Goal: Task Accomplishment & Management: Complete application form

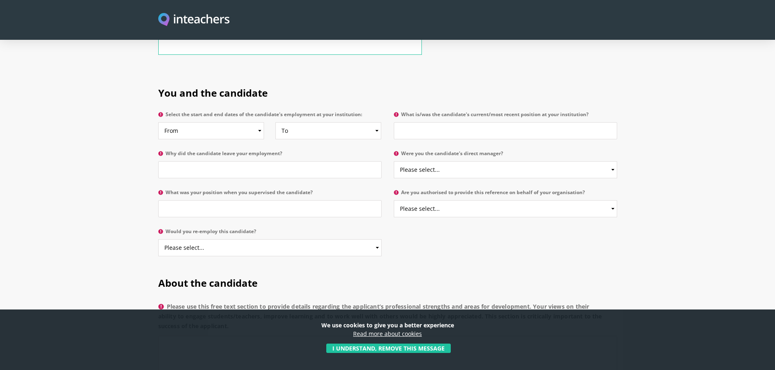
scroll to position [386, 0]
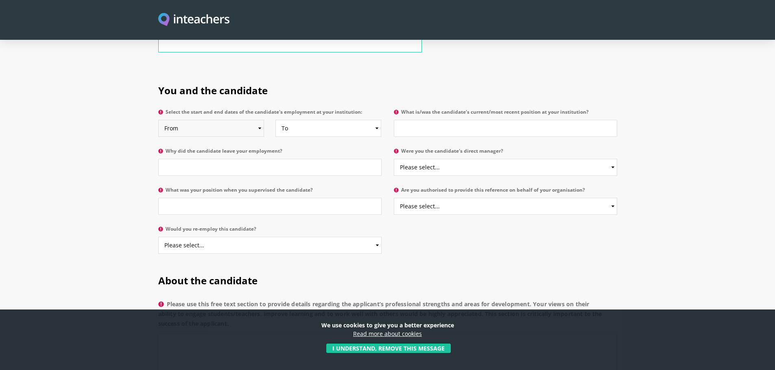
click at [259, 120] on select "From 2025 2024 2023 2022 2021 2020 2019 2018 2017 2016 2015 2014 2013 2012 2011…" at bounding box center [211, 128] width 106 height 17
click at [158, 120] on select "From 2025 2024 2023 2022 2021 2020 2019 2018 2017 2016 2015 2014 2013 2012 2011…" at bounding box center [211, 128] width 106 height 17
click at [376, 120] on select "To Currently 2025 2024 2023 2022 2021 2020 2019 2018 2017 2016 2015 2014 2013 2…" at bounding box center [328, 128] width 106 height 17
click at [262, 120] on select "From 2025 2024 2023 2022 2021 2020 2019 2018 2017 2016 2015 2014 2013 2012 2011…" at bounding box center [211, 128] width 106 height 17
select select "2024"
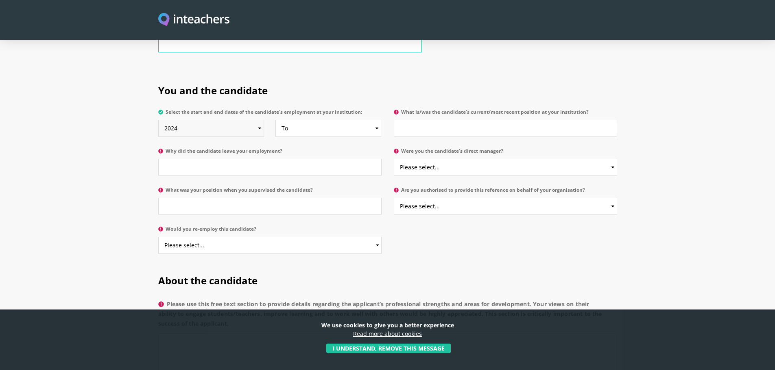
click at [158, 120] on select "From 2025 2024 2023 2022 2021 2020 2019 2018 2017 2016 2015 2014 2013 2012 2011…" at bounding box center [211, 128] width 106 height 17
click at [376, 120] on select "To Currently 2025 2024 2023 2022 2021 2020 2019 2018 2017 2016 2015 2014 2013 2…" at bounding box center [328, 128] width 106 height 17
select select "2025"
click at [275, 120] on select "To Currently 2025 2024 2023 2022 2021 2020 2019 2018 2017 2016 2015 2014 2013 2…" at bounding box center [328, 128] width 106 height 17
click at [179, 159] on input "Why did the candidate leave your employment?" at bounding box center [269, 167] width 223 height 17
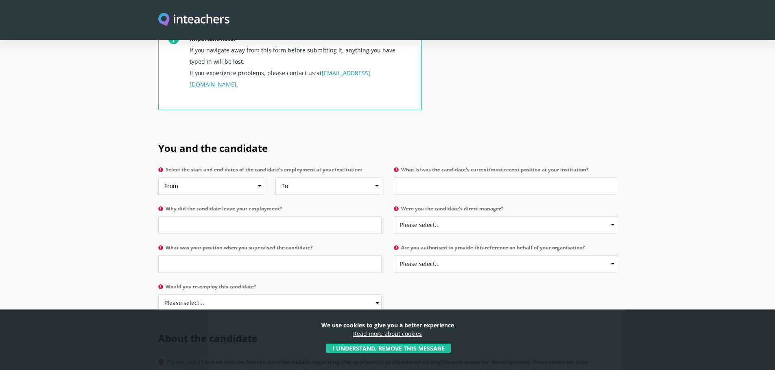
scroll to position [330, 0]
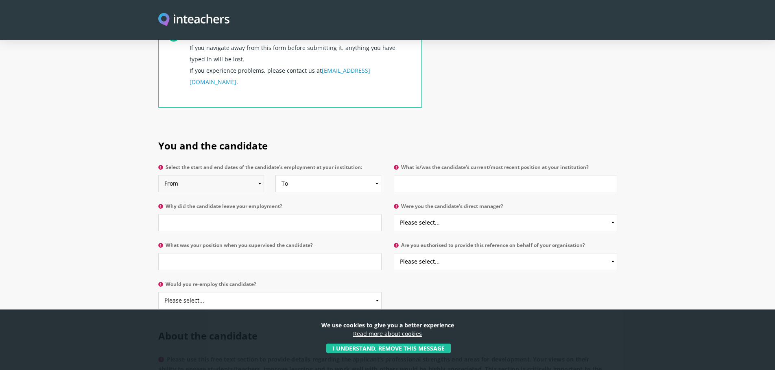
click at [258, 175] on select "From 2025 2024 2023 2022 2021 2020 2019 2018 2017 2016 2015 2014 2013 2012 2011…" at bounding box center [211, 183] width 106 height 17
select select "2024"
click at [158, 175] on select "From 2025 2024 2023 2022 2021 2020 2019 2018 2017 2016 2015 2014 2013 2012 2011…" at bounding box center [211, 183] width 106 height 17
click at [375, 175] on select "To Currently 2025 2024 2023 2022 2021 2020 2019 2018 2017 2016 2015 2014 2013 2…" at bounding box center [328, 183] width 106 height 17
select select "2025"
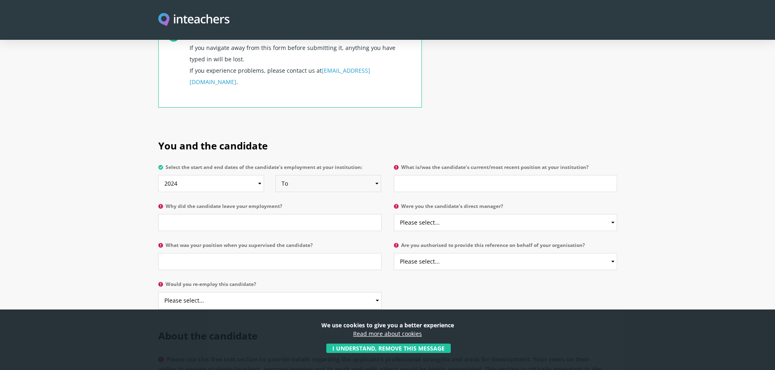
click at [275, 175] on select "To Currently 2025 2024 2023 2022 2021 2020 2019 2018 2017 2016 2015 2014 2013 2…" at bounding box center [328, 183] width 106 height 17
click at [237, 214] on input "Why did the candidate leave your employment?" at bounding box center [269, 222] width 223 height 17
type input "ل"
type input "Ms Rouba wants a full time job."
click at [184, 253] on input "What was your position when you supervised the candidate?" at bounding box center [269, 261] width 223 height 17
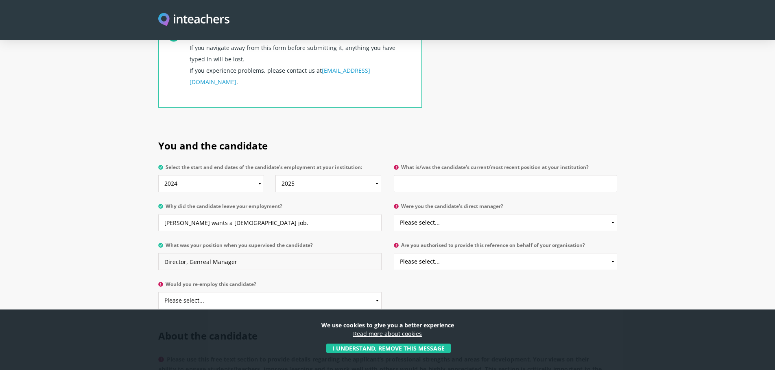
drag, startPoint x: 209, startPoint y: 238, endPoint x: 198, endPoint y: 237, distance: 11.0
click at [198, 253] on input "Director, Genreal Manager" at bounding box center [269, 261] width 223 height 17
type input "Director, General Manager"
click at [191, 292] on select "Please select... Yes No" at bounding box center [269, 300] width 223 height 17
select select "Yes"
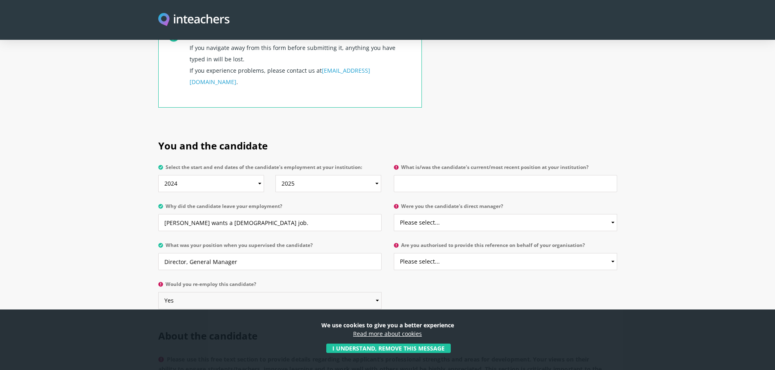
click at [158, 292] on select "Please select... Yes No" at bounding box center [269, 300] width 223 height 17
click at [489, 175] on input "What is/was the candidate's current/most recent position at your institution?" at bounding box center [505, 183] width 223 height 17
type input "T"
type input "Teacher Training"
click at [564, 214] on select "Please select... Yes No" at bounding box center [505, 222] width 223 height 17
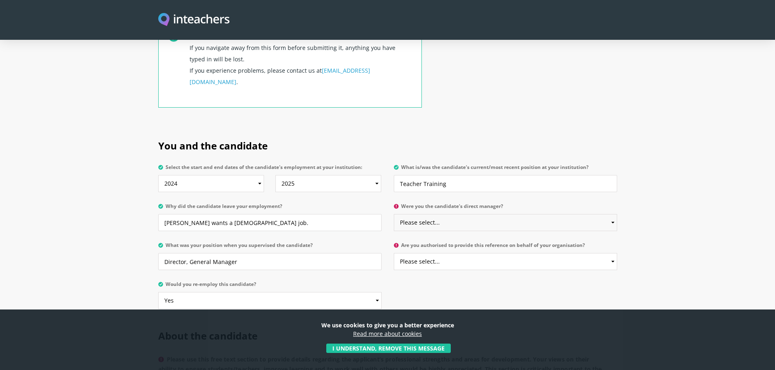
select select "Yes"
click at [394, 214] on select "Please select... Yes No" at bounding box center [505, 222] width 223 height 17
click at [613, 253] on select "Please select... Yes No" at bounding box center [505, 261] width 223 height 17
select select "Yes"
click at [394, 253] on select "Please select... Yes No" at bounding box center [505, 261] width 223 height 17
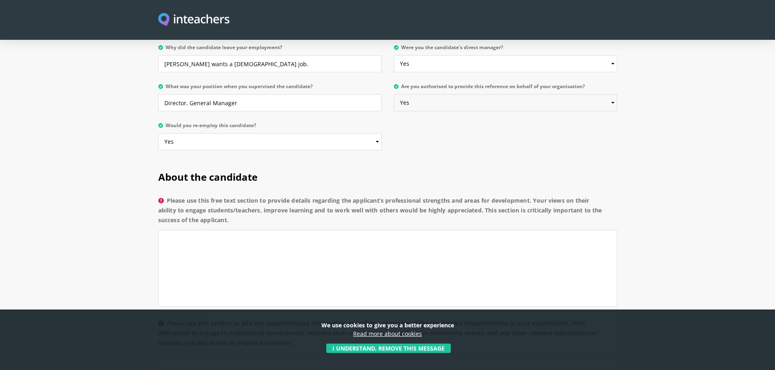
scroll to position [522, 0]
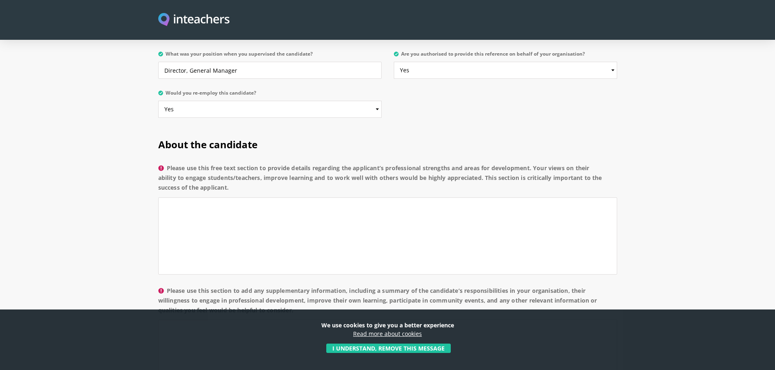
drag, startPoint x: 229, startPoint y: 170, endPoint x: 170, endPoint y: 146, distance: 64.0
click at [170, 163] on label "Please use this free text section to provide details regarding the applicant’s …" at bounding box center [387, 180] width 459 height 34
copy label "Please use this free text section to provide details regarding the applicant’s …"
click at [208, 211] on textarea "Please use this free text section to provide details regarding the applicant’s …" at bounding box center [387, 236] width 459 height 77
paste textarea "Ms Rouba demonstrates strong professional expertise in the field of education, …"
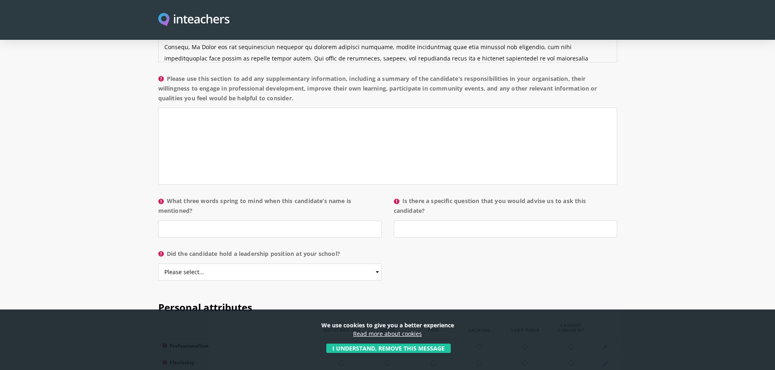
scroll to position [741, 0]
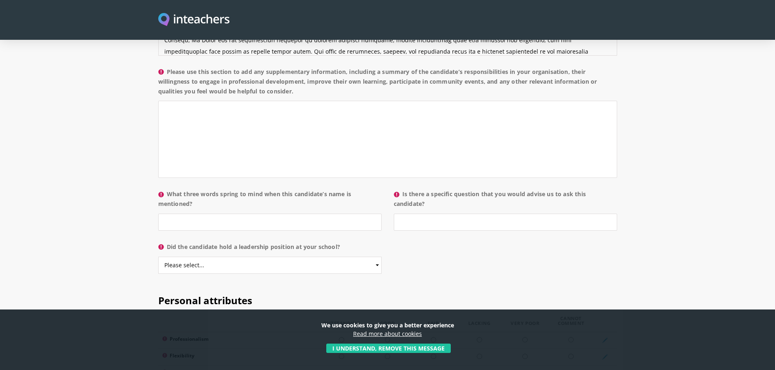
type textarea "Ms Rouba demonstrates strong professional expertise in the field of education, …"
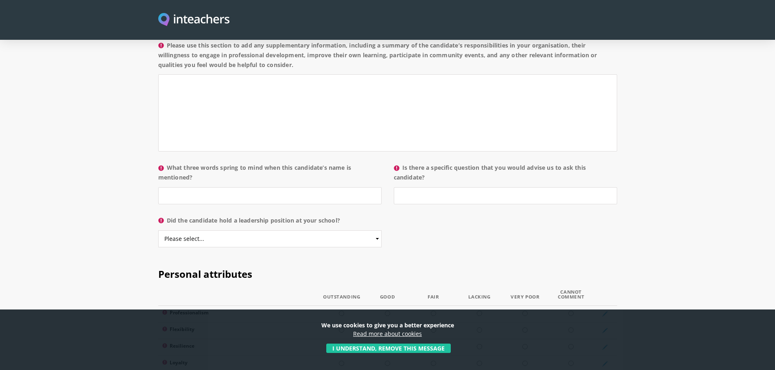
scroll to position [782, 0]
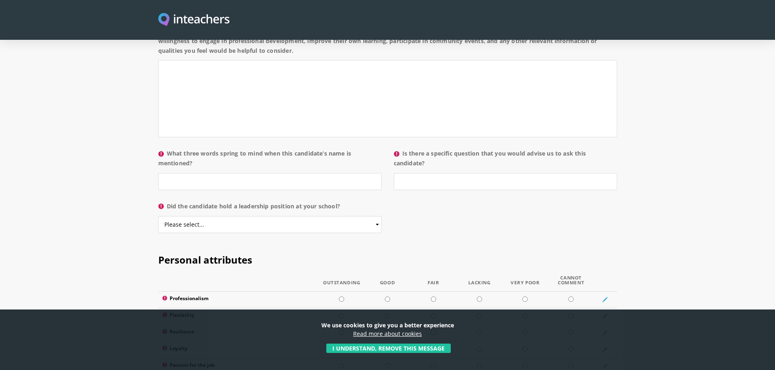
drag, startPoint x: 297, startPoint y: 68, endPoint x: 250, endPoint y: 53, distance: 49.5
click at [250, 53] on p "Please use this section to add any supplementary information, including a summa…" at bounding box center [387, 84] width 459 height 123
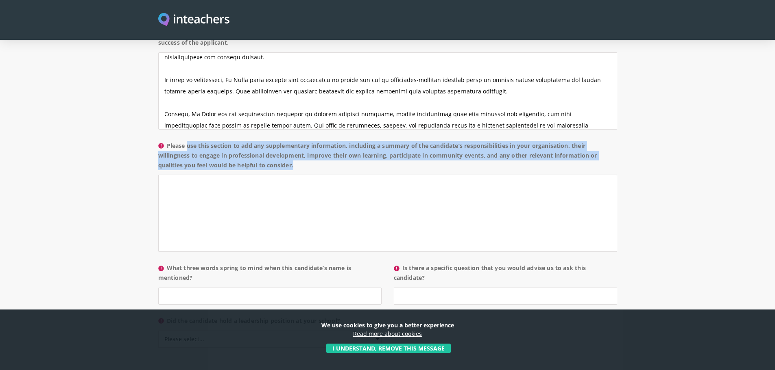
scroll to position [682, 0]
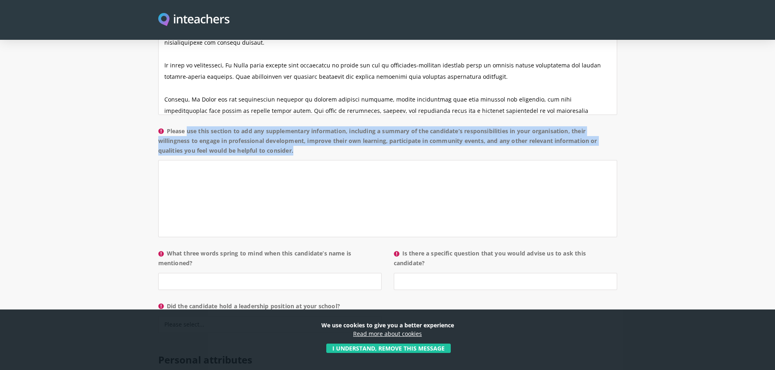
drag, startPoint x: 174, startPoint y: 151, endPoint x: 305, endPoint y: 133, distance: 131.4
click at [305, 133] on label "Please use this section to add any supplementary information, including a summa…" at bounding box center [387, 143] width 459 height 34
click at [223, 126] on label "Please use this section to add any supplementary information, including a summa…" at bounding box center [387, 143] width 459 height 34
click at [223, 160] on textarea "Please use this section to add any supplementary information, including a summa…" at bounding box center [387, 198] width 459 height 77
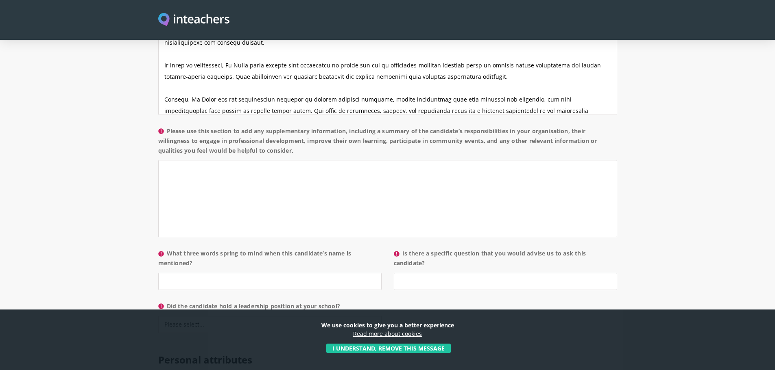
drag, startPoint x: 307, startPoint y: 127, endPoint x: 168, endPoint y: 110, distance: 139.3
click at [168, 126] on label "Please use this section to add any supplementary information, including a summa…" at bounding box center [387, 143] width 459 height 34
copy label "Please use this section to add any supplementary information, including a summa…"
click at [189, 160] on textarea "Please use this section to add any supplementary information, including a summa…" at bounding box center [387, 198] width 459 height 77
paste textarea "In our organization, Ms Rouba’s primary responsibility was in teacher training …"
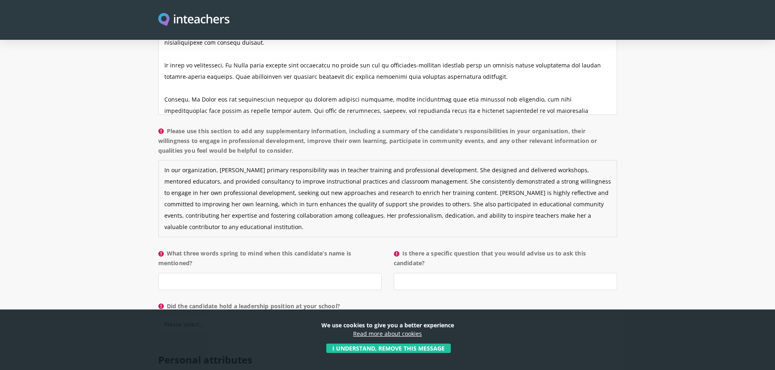
drag, startPoint x: 214, startPoint y: 147, endPoint x: 158, endPoint y: 146, distance: 56.1
click at [158, 160] on textarea "In our organization, Ms Rouba’s primary responsibility was in teacher training …" at bounding box center [387, 198] width 459 height 77
type textarea "At ABC Center, Ms Rouba’s primary responsibility was in teacher training and pr…"
click at [196, 273] on input "What three words spring to mind when this candidate’s name is mentioned?" at bounding box center [269, 281] width 223 height 17
click at [169, 273] on input "intergirty," at bounding box center [269, 281] width 223 height 17
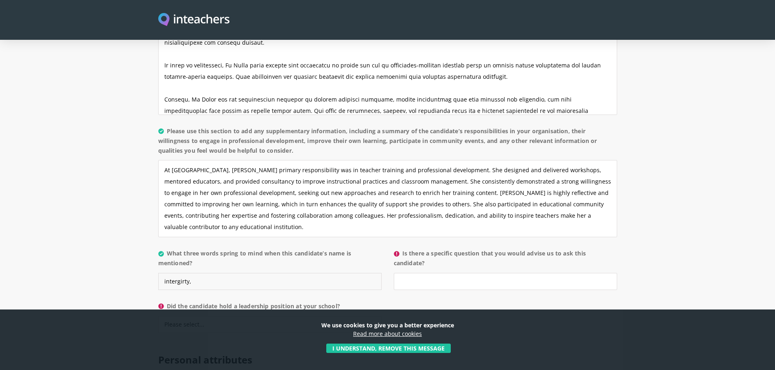
drag, startPoint x: 170, startPoint y: 261, endPoint x: 169, endPoint y: 268, distance: 6.2
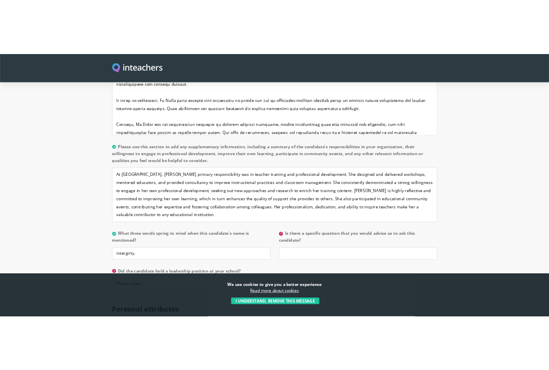
scroll to position [676, 0]
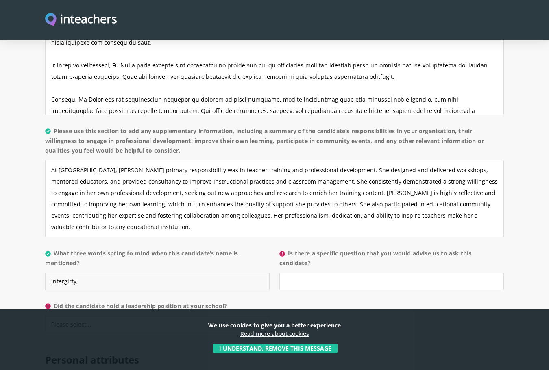
drag, startPoint x: 129, startPoint y: 262, endPoint x: 45, endPoint y: 264, distance: 83.4
click at [45, 273] on input "intergirty," at bounding box center [157, 281] width 224 height 17
click at [122, 273] on input "integrity, empathy, proffesionalism" at bounding box center [157, 281] width 224 height 17
click at [103, 273] on input "integrity, empathy, professionalism" at bounding box center [157, 281] width 224 height 17
type input "integrity, empathy, creativity, and professionalism"
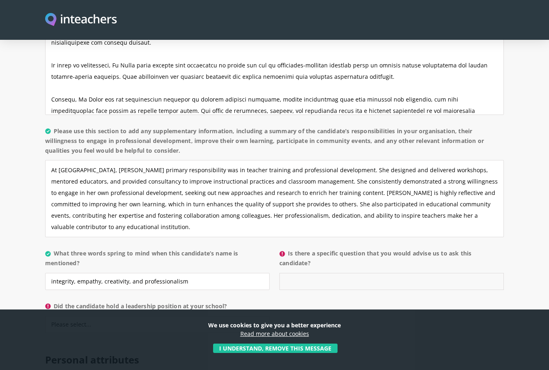
click at [385, 273] on input "Is there a specific question that you would advise us to ask this candidate?" at bounding box center [391, 281] width 224 height 17
type input "Try o benefit from Rouba's abilities in designing special programs."
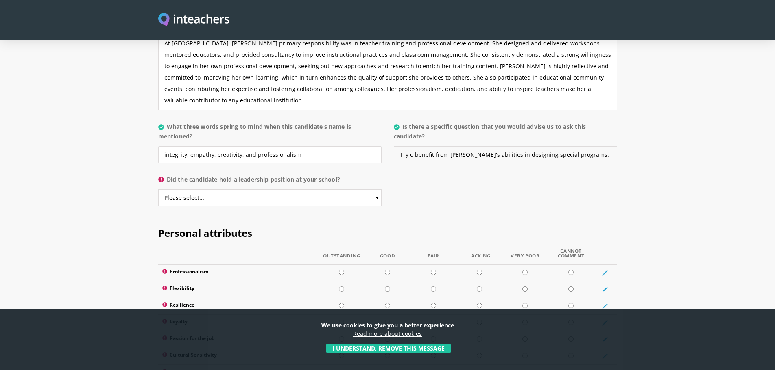
scroll to position [806, 0]
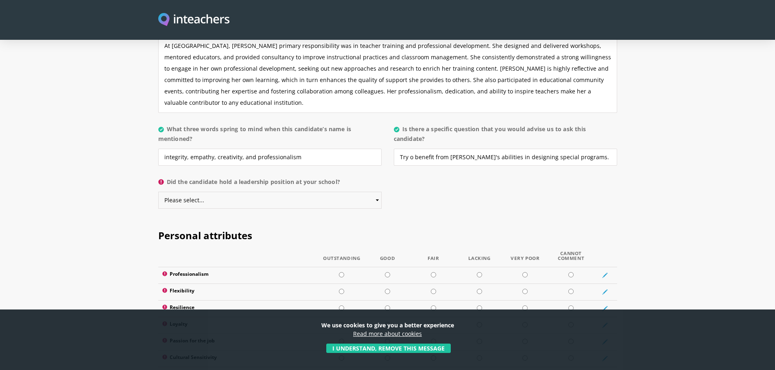
click at [238, 192] on select "Please select... Yes No" at bounding box center [269, 200] width 223 height 17
select select "Yes"
click at [158, 192] on select "Please select... Yes No" at bounding box center [269, 200] width 223 height 17
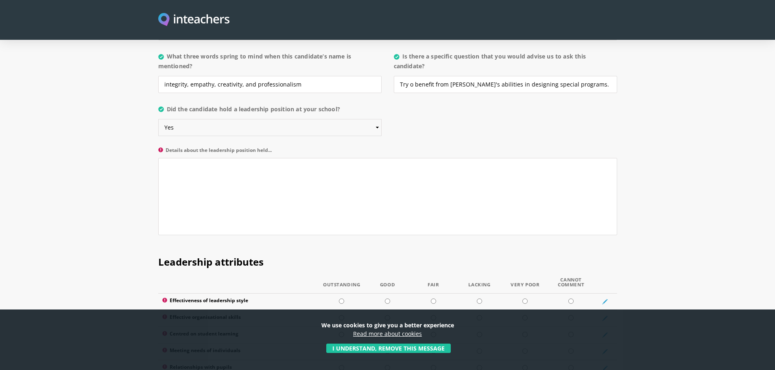
scroll to position [906, 0]
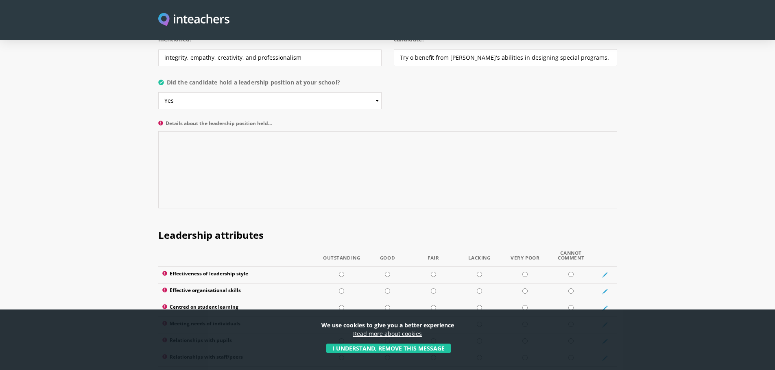
click at [214, 138] on textarea "Details about the leadership position held..." at bounding box center [387, 169] width 459 height 77
click at [165, 131] on textarea "teacher training and connecting with schools for collaborations." at bounding box center [387, 169] width 459 height 77
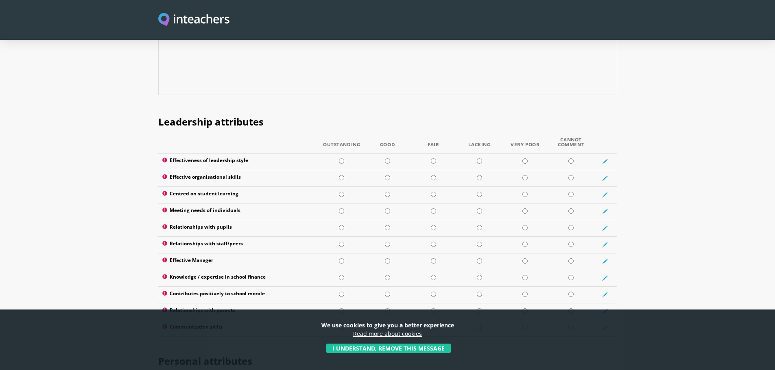
scroll to position [1027, 0]
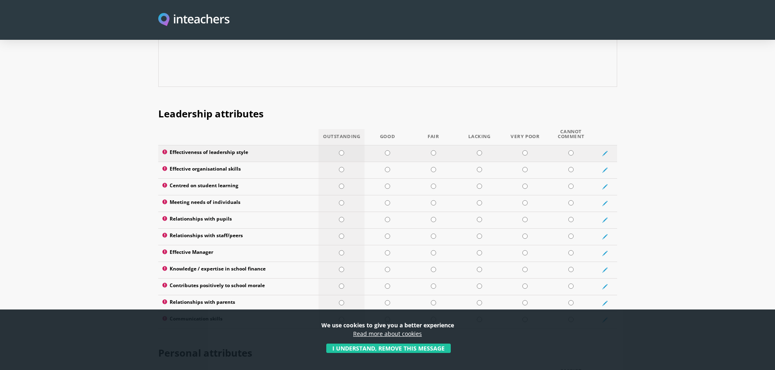
type textarea "Teacher training and connecting with schools for collaborations."
click at [343, 150] on input "radio" at bounding box center [341, 152] width 5 height 5
radio input "true"
click at [343, 167] on input "radio" at bounding box center [341, 169] width 5 height 5
radio input "true"
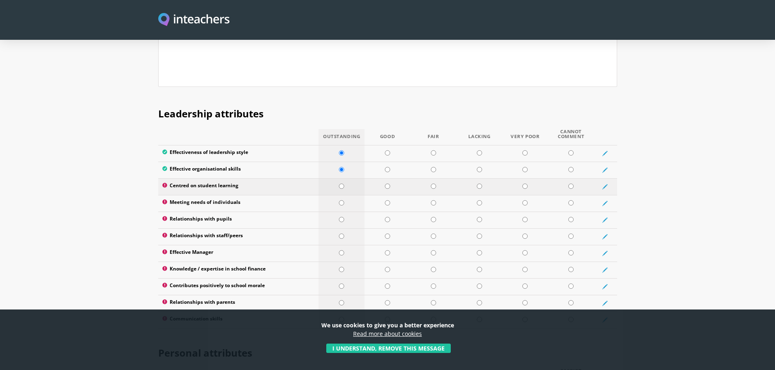
click at [342, 179] on td at bounding box center [341, 187] width 46 height 17
radio input "true"
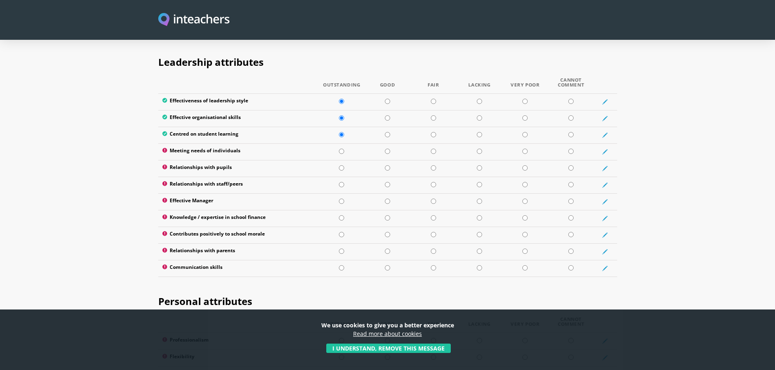
scroll to position [1074, 0]
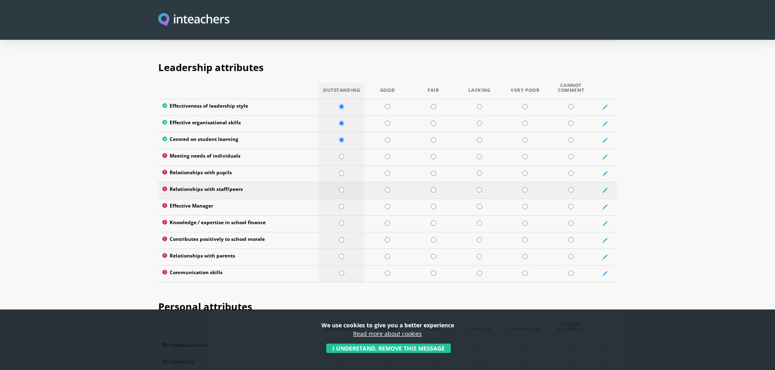
click at [342, 187] on input "radio" at bounding box center [341, 189] width 5 height 5
radio input "true"
click at [338, 166] on td at bounding box center [341, 174] width 46 height 17
radio input "true"
click at [340, 149] on td at bounding box center [341, 157] width 46 height 17
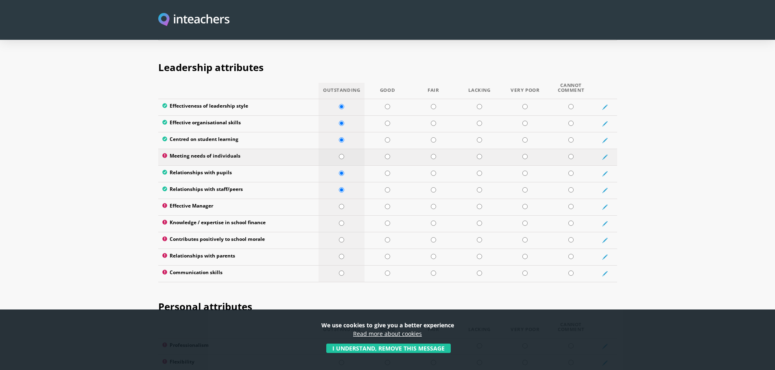
radio input "true"
click at [344, 199] on td at bounding box center [341, 207] width 46 height 17
radio input "true"
click at [349, 216] on td at bounding box center [341, 224] width 46 height 17
radio input "true"
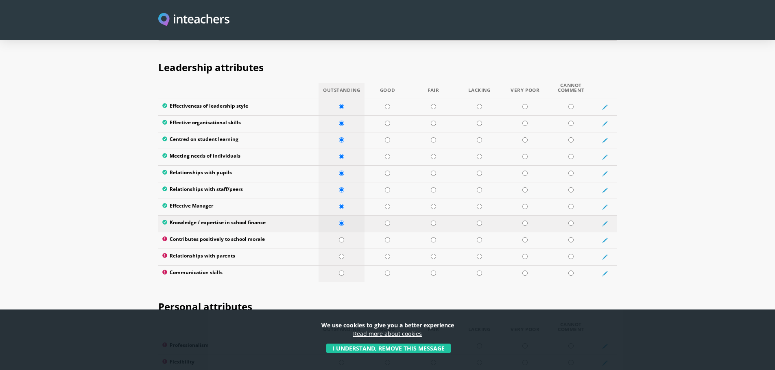
click at [344, 221] on input "radio" at bounding box center [341, 223] width 5 height 5
click at [340, 221] on input "radio" at bounding box center [341, 223] width 5 height 5
click at [435, 221] on input "radio" at bounding box center [433, 223] width 5 height 5
radio input "true"
click at [342, 237] on input "radio" at bounding box center [341, 239] width 5 height 5
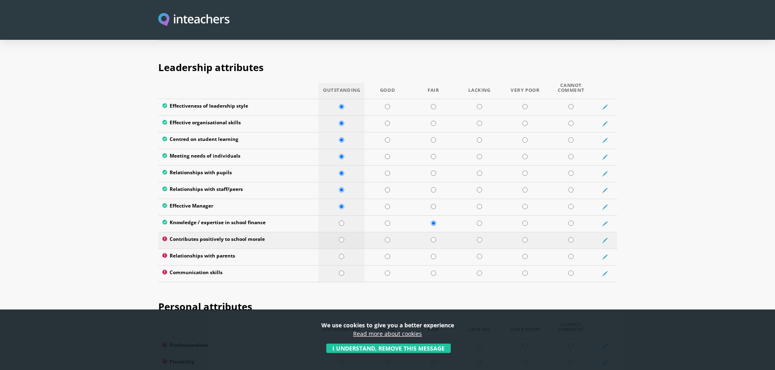
radio input "true"
click at [340, 254] on input "radio" at bounding box center [341, 256] width 5 height 5
radio input "true"
click at [345, 266] on td at bounding box center [341, 274] width 46 height 17
radio input "true"
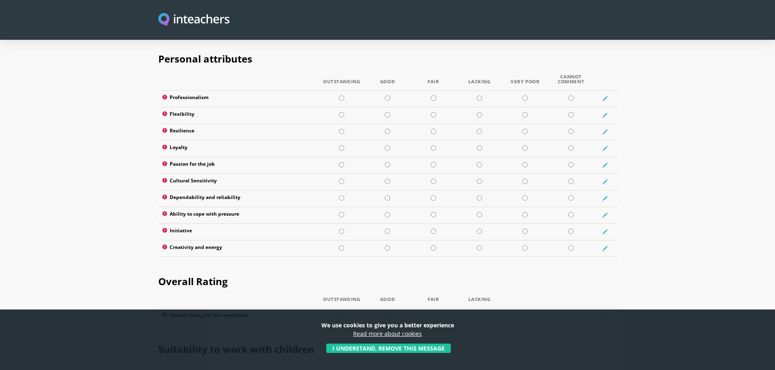
scroll to position [1316, 0]
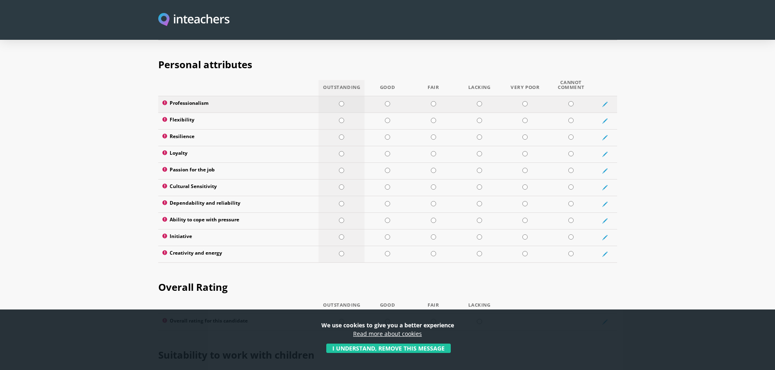
click at [342, 101] on input "radio" at bounding box center [341, 103] width 5 height 5
radio input "true"
click at [340, 118] on input "radio" at bounding box center [341, 120] width 5 height 5
radio input "true"
click at [340, 135] on input "radio" at bounding box center [341, 137] width 5 height 5
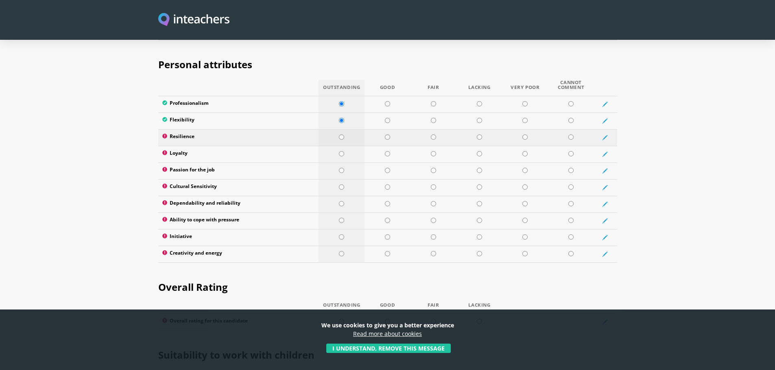
radio input "true"
click at [343, 151] on input "radio" at bounding box center [341, 153] width 5 height 5
radio input "true"
click at [343, 168] on input "radio" at bounding box center [341, 170] width 5 height 5
radio input "true"
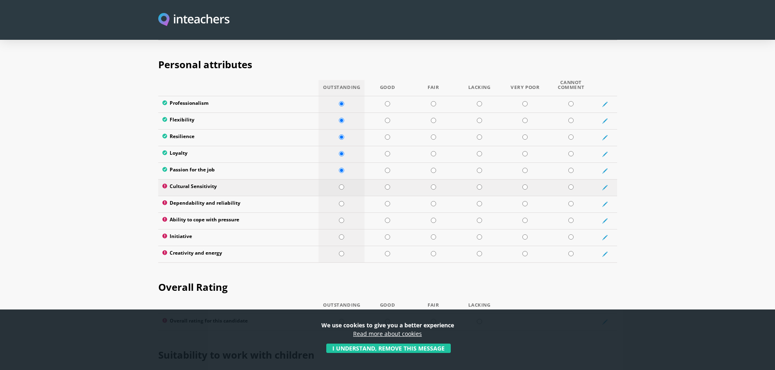
click at [339, 185] on input "radio" at bounding box center [341, 187] width 5 height 5
radio input "true"
click at [342, 201] on input "radio" at bounding box center [341, 203] width 5 height 5
radio input "true"
click at [343, 213] on td at bounding box center [341, 221] width 46 height 17
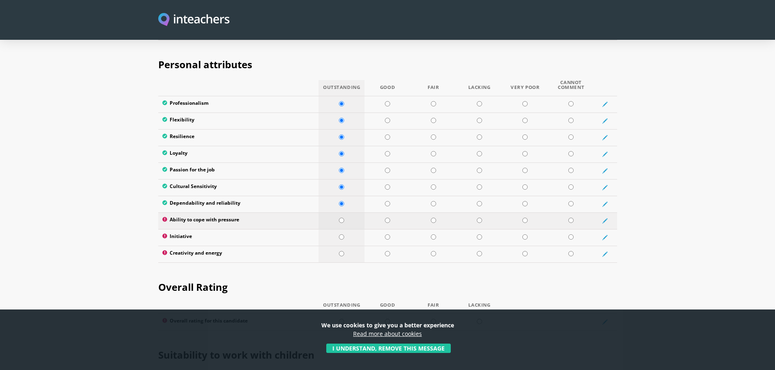
radio input "true"
click at [340, 235] on input "radio" at bounding box center [341, 237] width 5 height 5
radio input "true"
click at [342, 246] on td at bounding box center [341, 254] width 46 height 17
radio input "true"
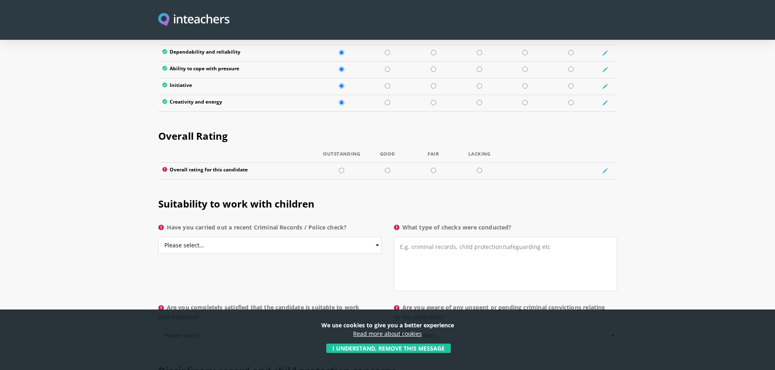
scroll to position [1494, 0]
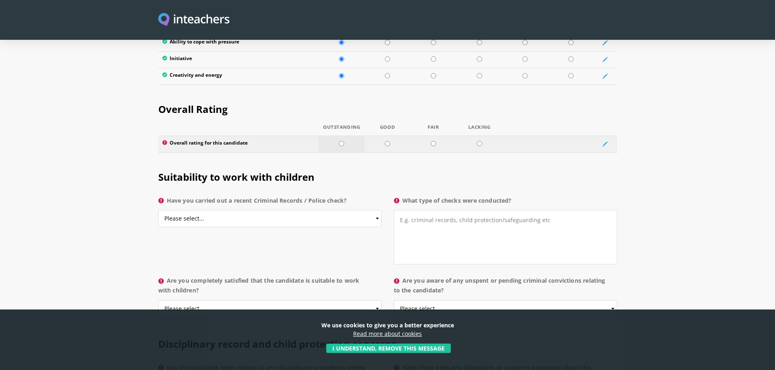
click at [341, 136] on td at bounding box center [341, 144] width 46 height 17
radio input "true"
click at [375, 210] on select "Please select... Yes No Do not know" at bounding box center [269, 218] width 223 height 17
click at [158, 210] on select "Please select... Yes No Do not know" at bounding box center [269, 218] width 223 height 17
click at [376, 210] on select "Please select... Yes No Do not know" at bounding box center [269, 218] width 223 height 17
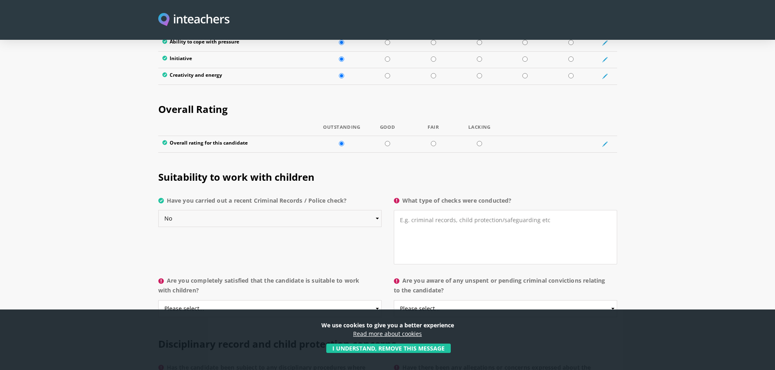
click at [158, 210] on select "Please select... Yes No Do not know" at bounding box center [269, 218] width 223 height 17
click at [379, 210] on select "Please select... Yes No Do not know" at bounding box center [269, 218] width 223 height 17
select select "No"
click at [158, 210] on select "Please select... Yes No Do not know" at bounding box center [269, 218] width 223 height 17
click at [437, 210] on textarea "What type of checks were conducted?" at bounding box center [505, 237] width 223 height 54
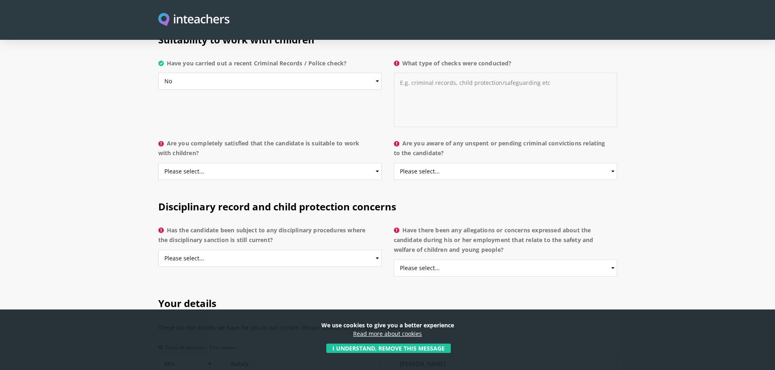
scroll to position [1640, 0]
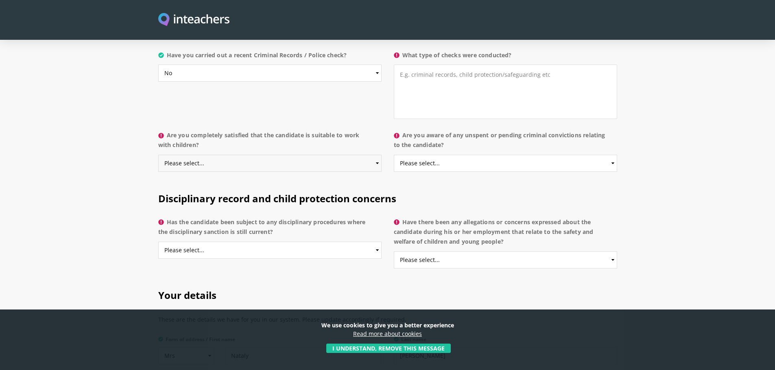
click at [378, 155] on select "Please select... Yes No Do not know" at bounding box center [269, 163] width 223 height 17
select select "Yes"
click at [158, 155] on select "Please select... Yes No Do not know" at bounding box center [269, 163] width 223 height 17
click at [613, 155] on select "Please select... Yes No Do not know" at bounding box center [505, 163] width 223 height 17
select select "No"
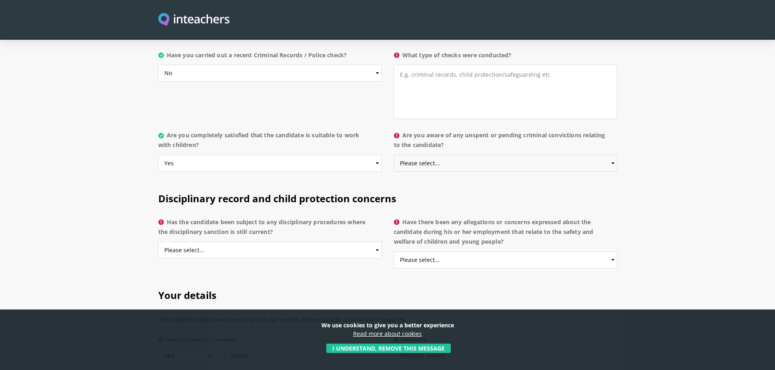
click at [394, 155] on select "Please select... Yes No Do not know" at bounding box center [505, 163] width 223 height 17
click at [377, 242] on select "Please select... Yes No Do not know" at bounding box center [269, 250] width 223 height 17
select select "No"
click at [158, 242] on select "Please select... Yes No Do not know" at bounding box center [269, 250] width 223 height 17
click at [613, 252] on select "Please select... Yes No Do not know" at bounding box center [505, 260] width 223 height 17
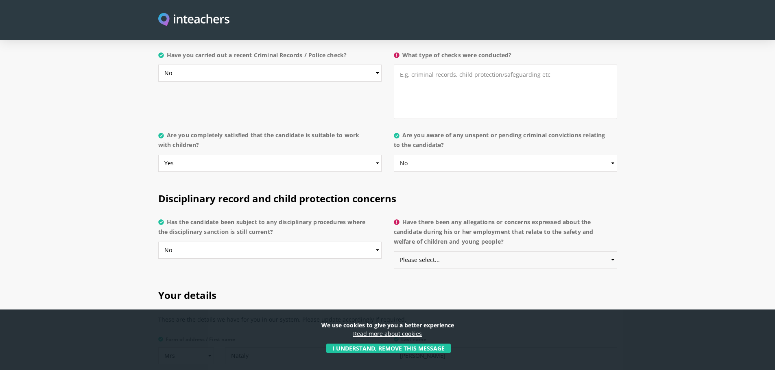
select select "No"
click at [394, 252] on select "Please select... Yes No Do not know" at bounding box center [505, 260] width 223 height 17
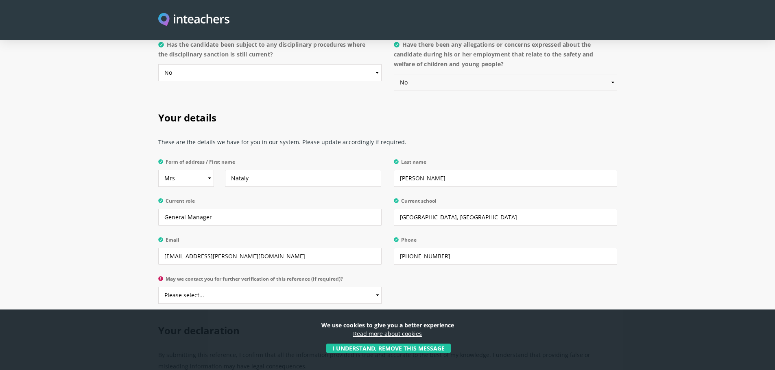
scroll to position [1887, 0]
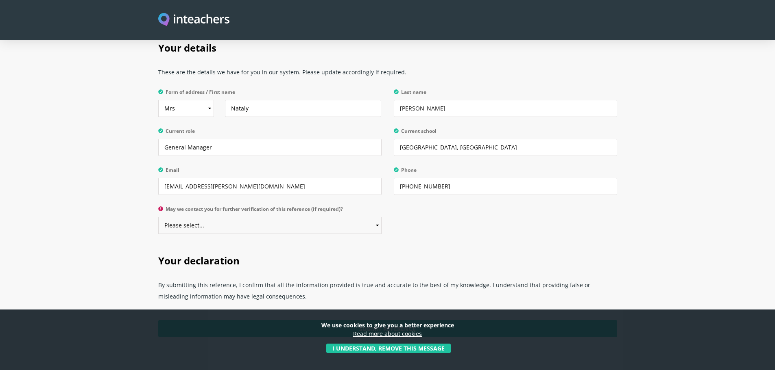
click at [376, 217] on select "Please select... Yes No" at bounding box center [269, 225] width 223 height 17
select select "Yes"
click at [158, 217] on select "Please select... Yes No" at bounding box center [269, 225] width 223 height 17
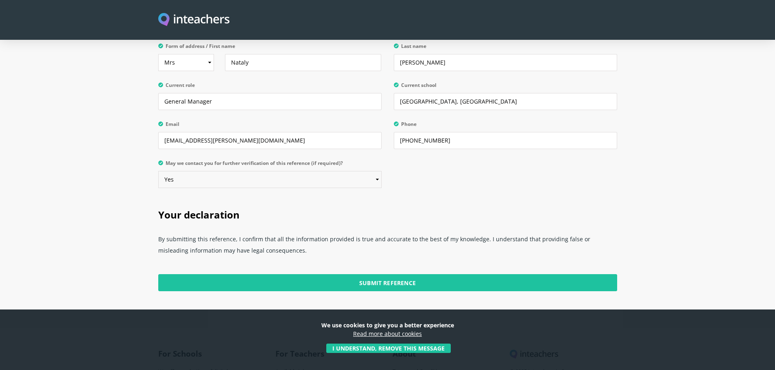
scroll to position [1989, 0]
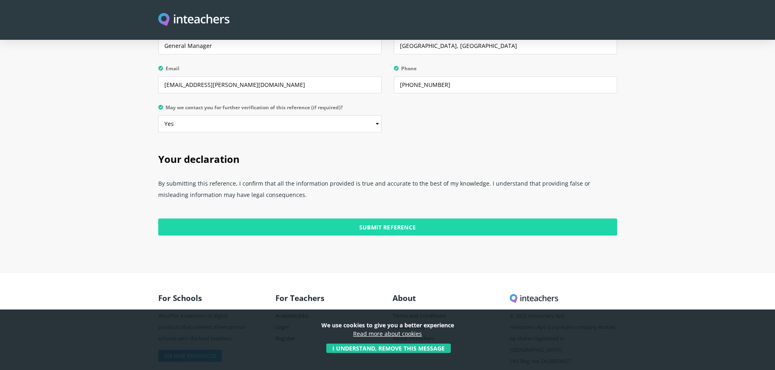
click at [390, 219] on input "Submit Reference" at bounding box center [387, 227] width 459 height 17
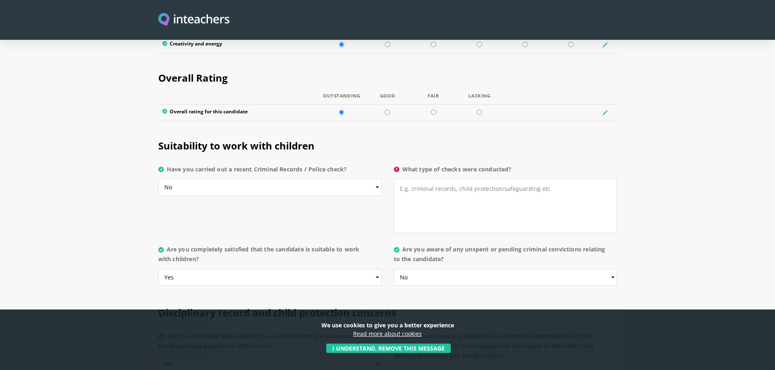
scroll to position [1488, 0]
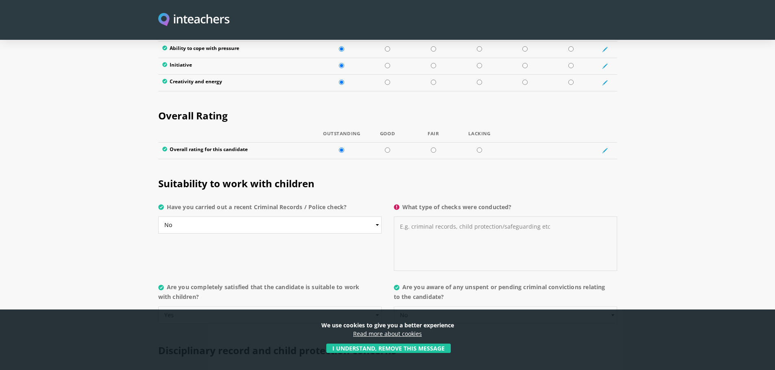
click at [417, 217] on textarea "What type of checks were conducted?" at bounding box center [505, 244] width 223 height 54
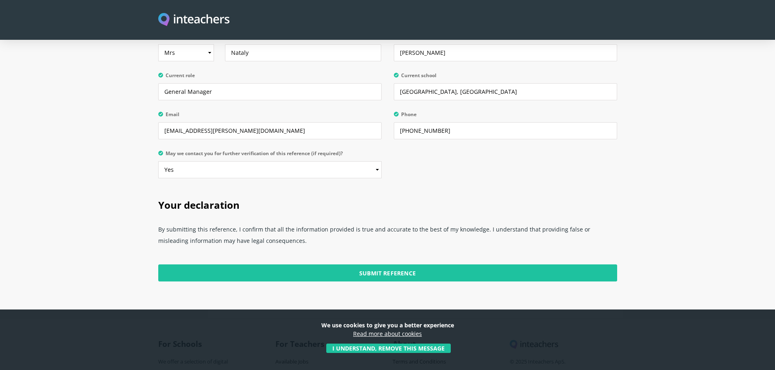
scroll to position [1965, 0]
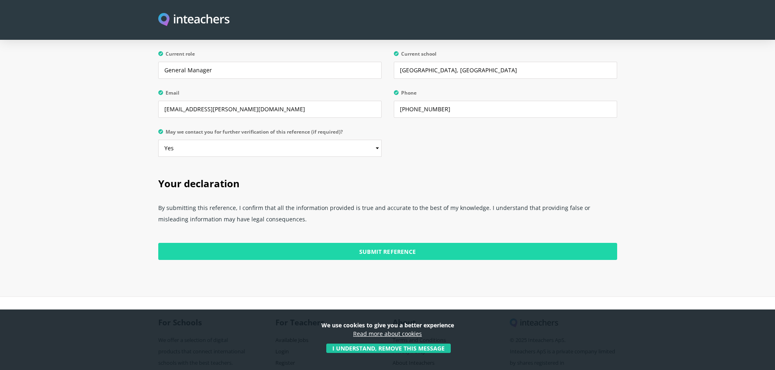
type textarea "I have not carried out a recent criminal record."
click at [380, 243] on input "Submit Reference" at bounding box center [387, 251] width 459 height 17
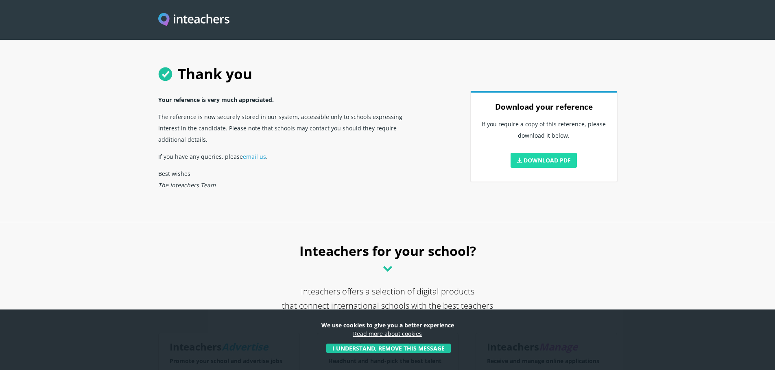
click at [542, 167] on link "Download PDF" at bounding box center [543, 160] width 67 height 15
